Goal: Task Accomplishment & Management: Use online tool/utility

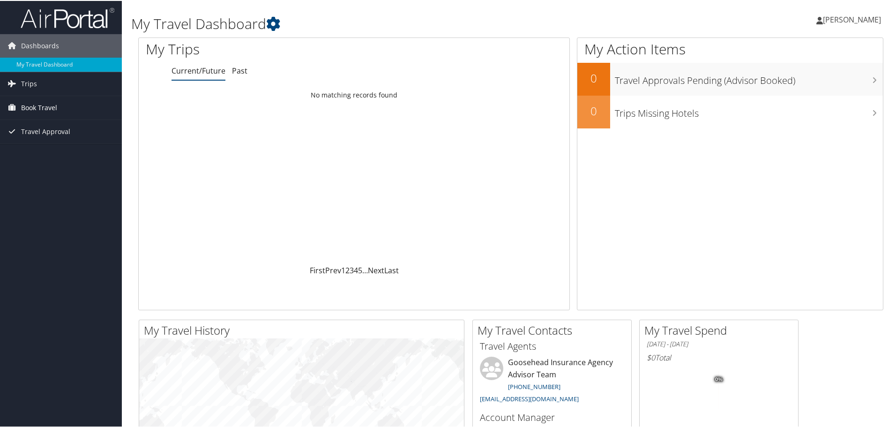
click at [38, 105] on span "Book Travel" at bounding box center [39, 106] width 36 height 23
click at [52, 85] on link "Trips" at bounding box center [61, 82] width 122 height 23
click at [50, 145] on span "Book Travel" at bounding box center [39, 148] width 36 height 23
click at [48, 145] on span "Book Travel" at bounding box center [39, 148] width 36 height 23
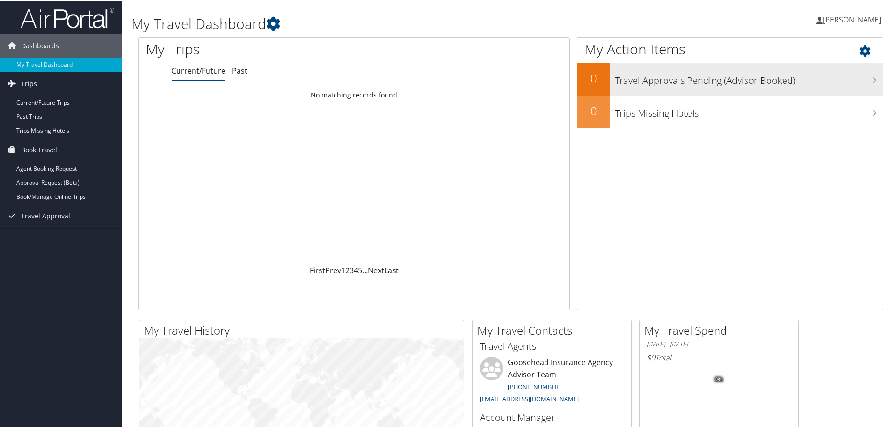
click at [789, 83] on h3 "Travel Approvals Pending (Advisor Booked)" at bounding box center [749, 77] width 268 height 18
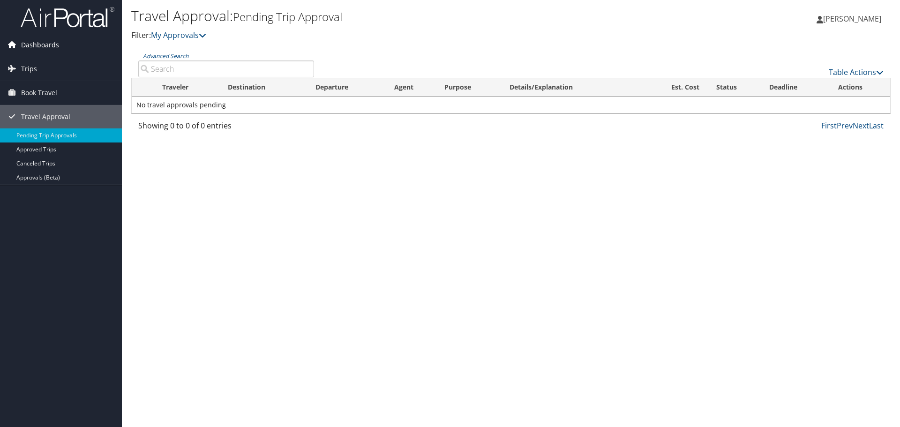
click at [57, 44] on span "Dashboards" at bounding box center [40, 44] width 38 height 23
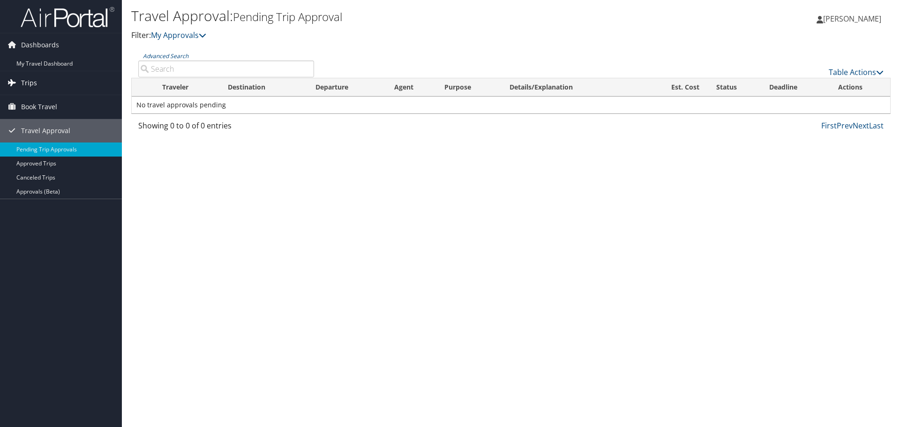
click at [45, 87] on link "Trips" at bounding box center [61, 82] width 122 height 23
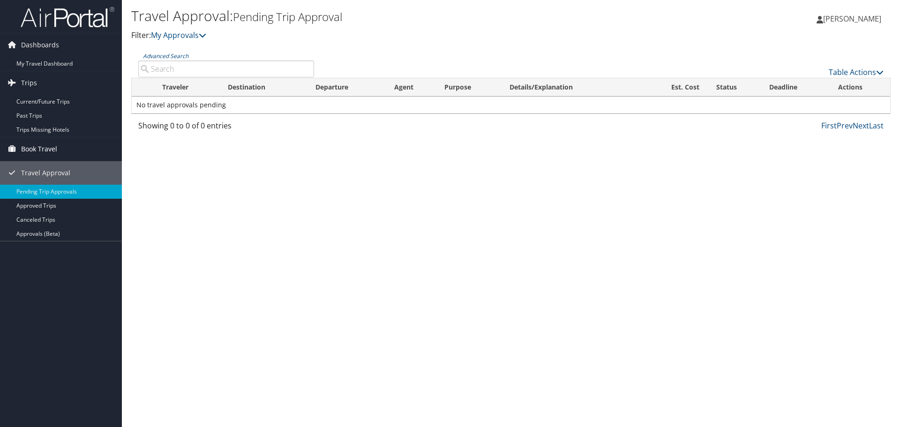
click at [35, 154] on span "Book Travel" at bounding box center [39, 148] width 36 height 23
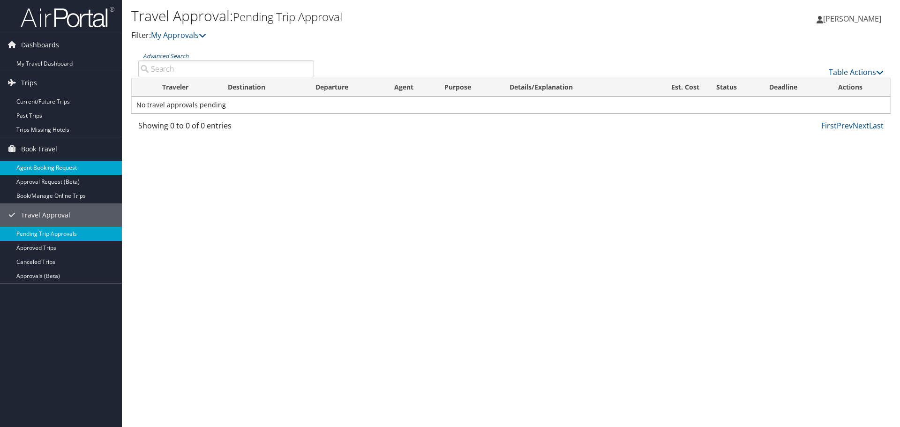
click at [45, 171] on link "Agent Booking Request" at bounding box center [61, 168] width 122 height 14
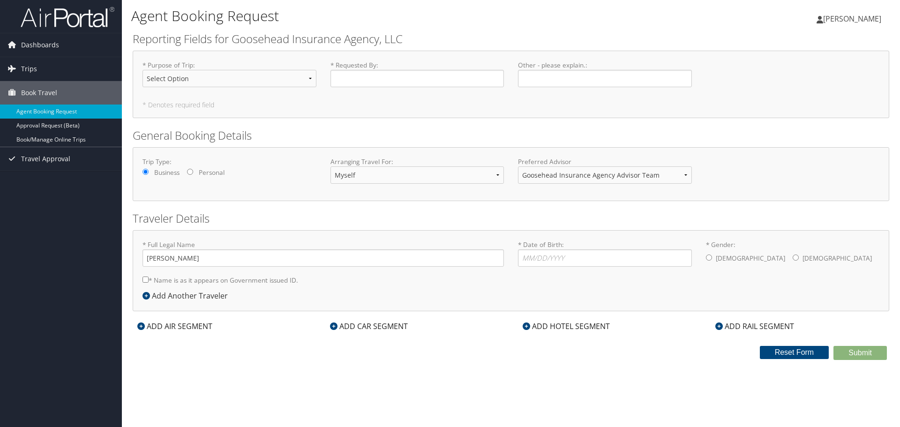
click at [40, 25] on img at bounding box center [68, 17] width 94 height 22
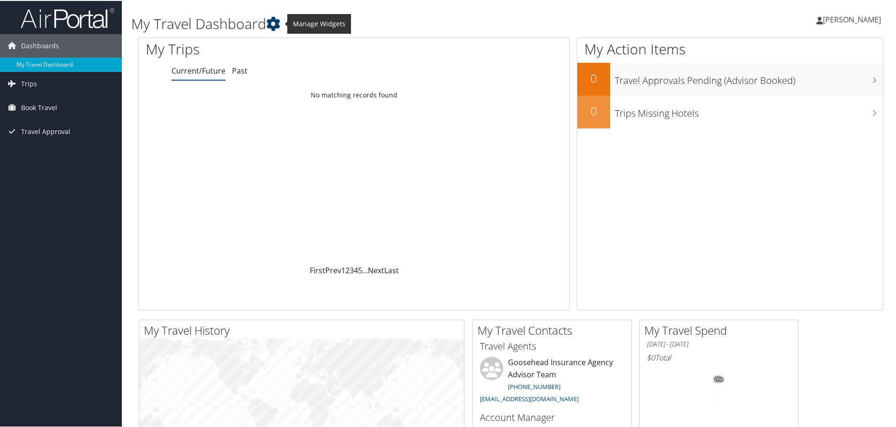
click at [280, 24] on icon at bounding box center [273, 23] width 14 height 14
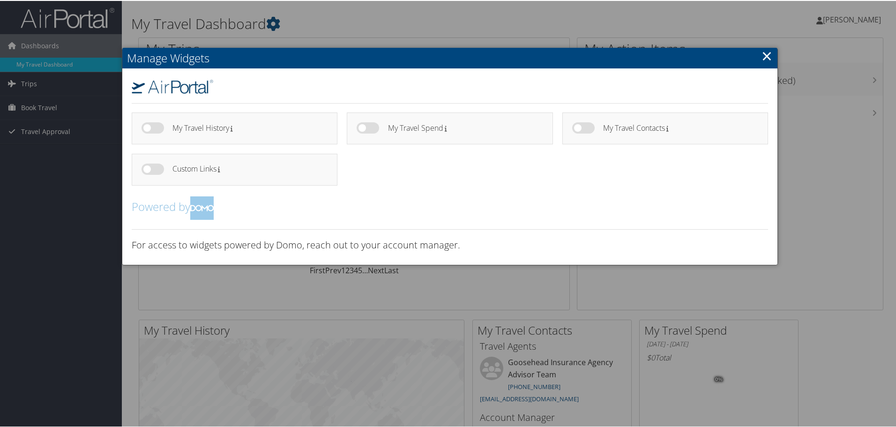
click at [501, 216] on h2 "Powered by" at bounding box center [450, 206] width 636 height 23
click at [763, 56] on link "×" at bounding box center [767, 54] width 11 height 19
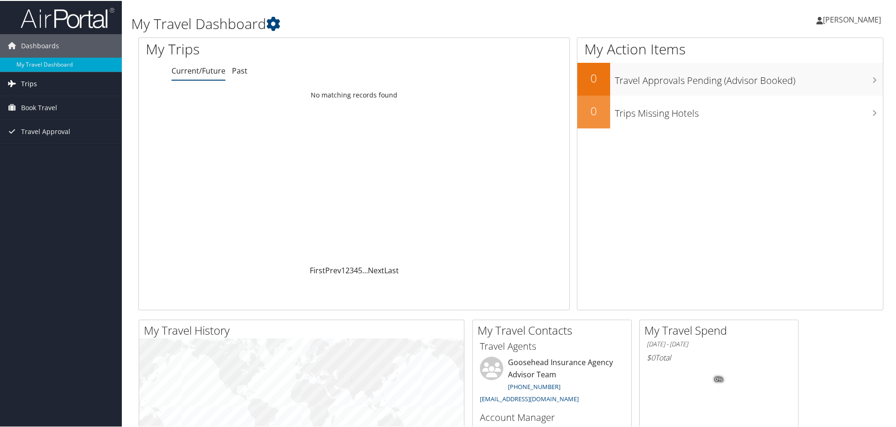
click at [53, 82] on link "Trips" at bounding box center [61, 82] width 122 height 23
click at [57, 102] on link "Current/Future Trips" at bounding box center [61, 102] width 122 height 14
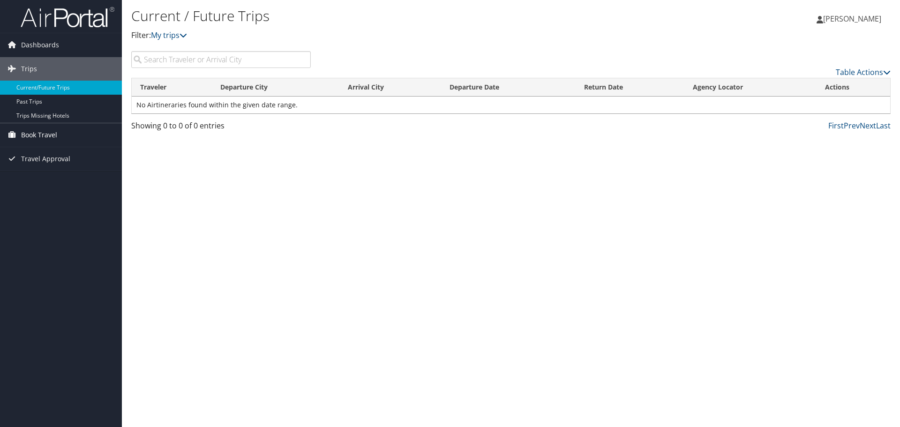
click at [30, 135] on span "Book Travel" at bounding box center [39, 134] width 36 height 23
click at [42, 181] on link "Book/Manage Online Trips" at bounding box center [61, 182] width 122 height 14
